Goal: Navigation & Orientation: Find specific page/section

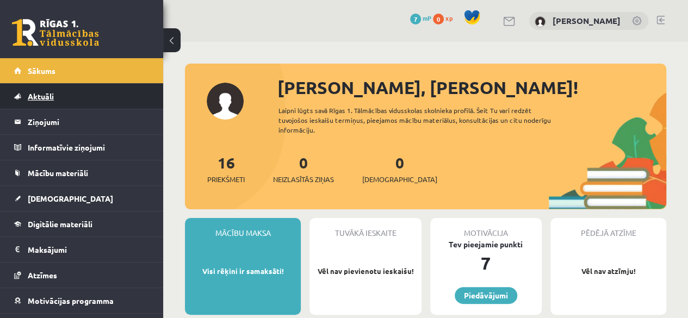
click at [60, 107] on link "Aktuāli" at bounding box center [81, 96] width 135 height 25
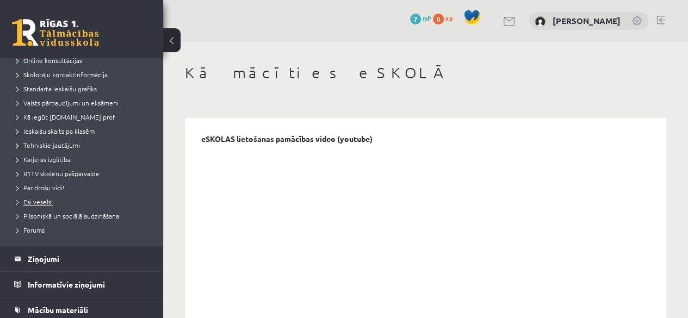
scroll to position [109, 0]
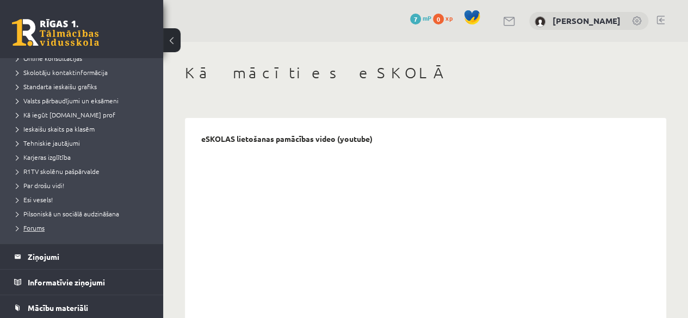
click at [33, 228] on span "Forums" at bounding box center [30, 228] width 28 height 9
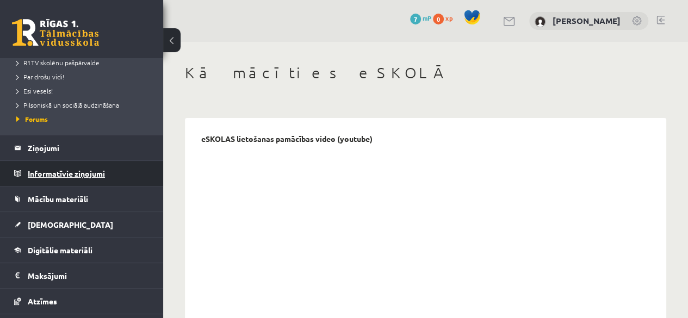
click at [104, 172] on legend "Informatīvie ziņojumi 0" at bounding box center [89, 173] width 122 height 25
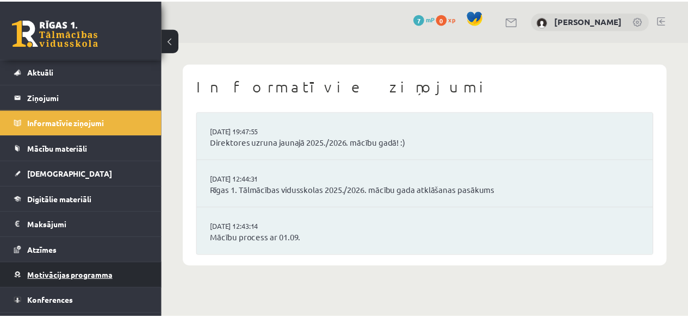
scroll to position [44, 0]
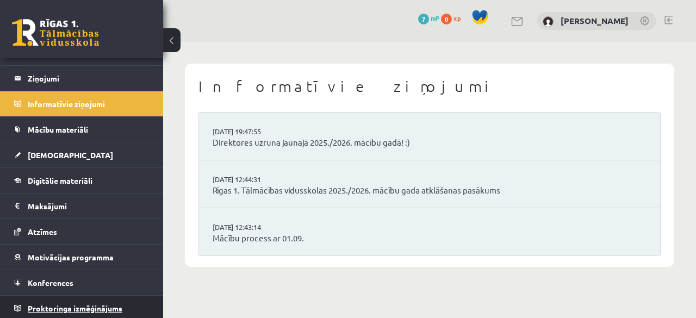
click at [115, 306] on span "Proktoringa izmēģinājums" at bounding box center [75, 309] width 95 height 10
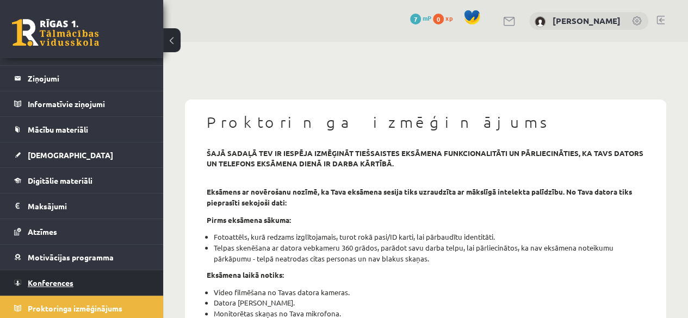
click at [103, 280] on link "Konferences" at bounding box center [81, 282] width 135 height 25
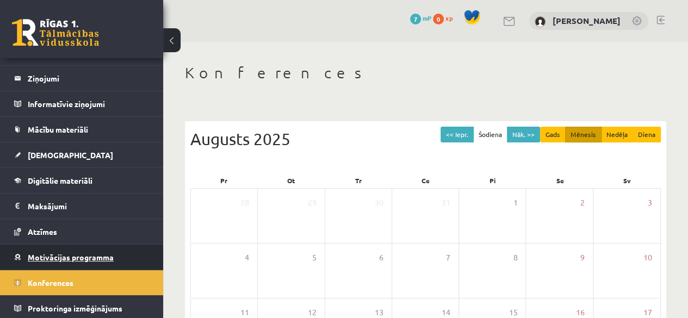
click at [102, 264] on link "Motivācijas programma" at bounding box center [81, 257] width 135 height 25
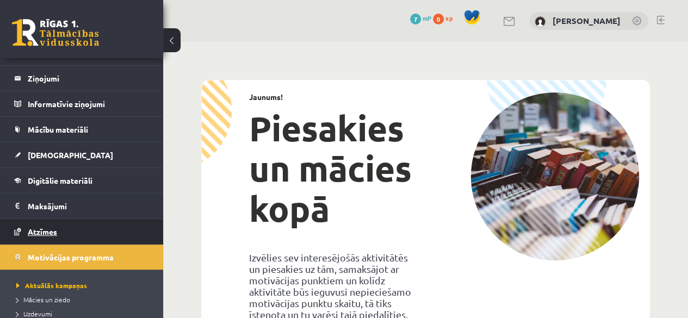
click at [102, 237] on link "Atzīmes" at bounding box center [81, 231] width 135 height 25
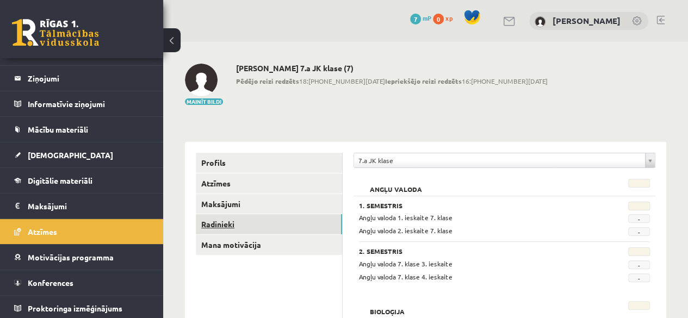
click at [206, 224] on link "Radinieki" at bounding box center [269, 224] width 146 height 20
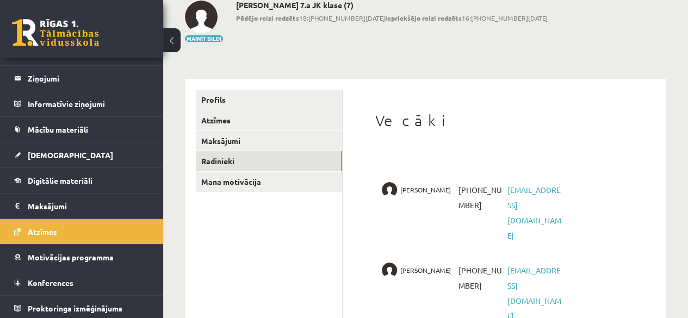
scroll to position [68, 0]
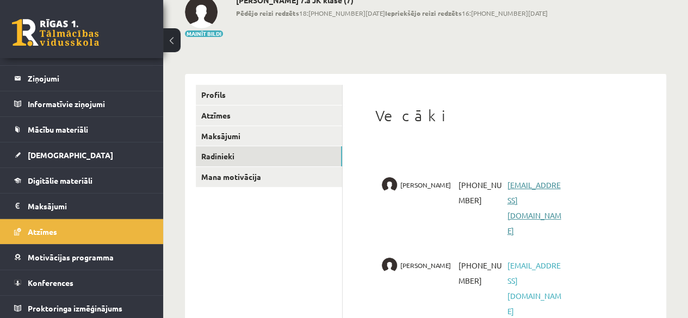
click at [526, 181] on link "romuha@inbox.lv" at bounding box center [534, 207] width 54 height 55
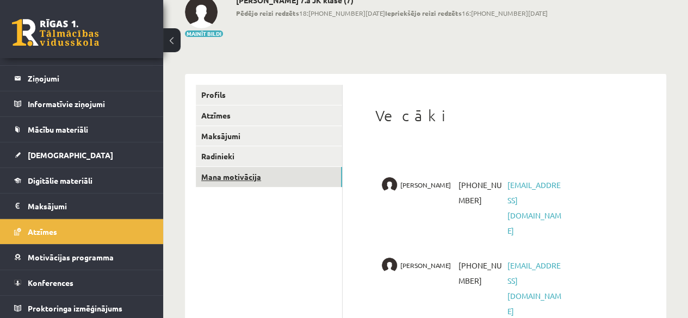
click at [218, 179] on link "Mana motivācija" at bounding box center [269, 177] width 146 height 20
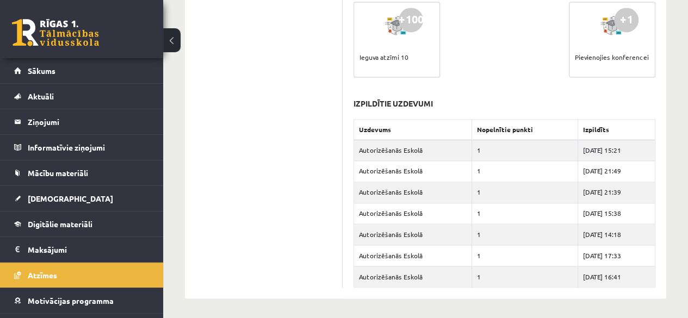
scroll to position [68, 0]
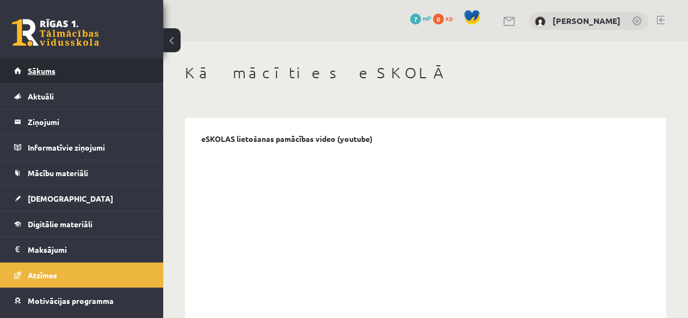
click at [46, 79] on link "Sākums" at bounding box center [81, 70] width 135 height 25
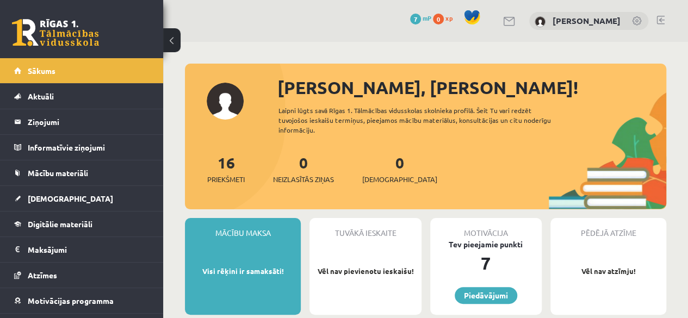
click at [664, 26] on div at bounding box center [661, 21] width 8 height 11
click at [657, 22] on link at bounding box center [661, 20] width 8 height 9
click at [113, 85] on link "Aktuāli" at bounding box center [81, 96] width 135 height 25
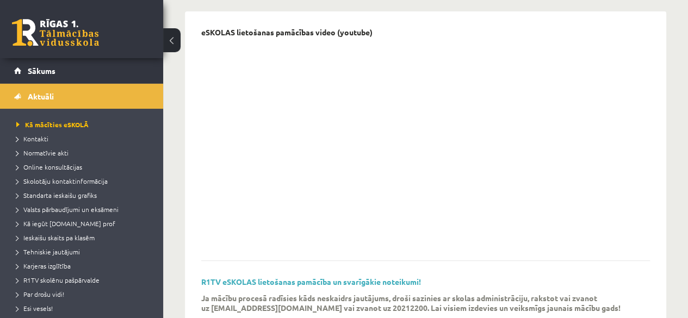
scroll to position [109, 0]
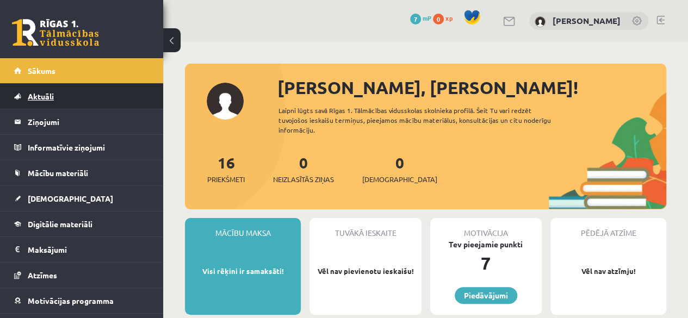
click at [112, 100] on link "Aktuāli" at bounding box center [81, 96] width 135 height 25
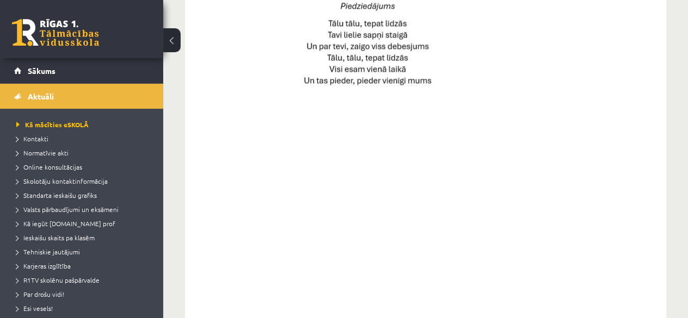
scroll to position [866, 0]
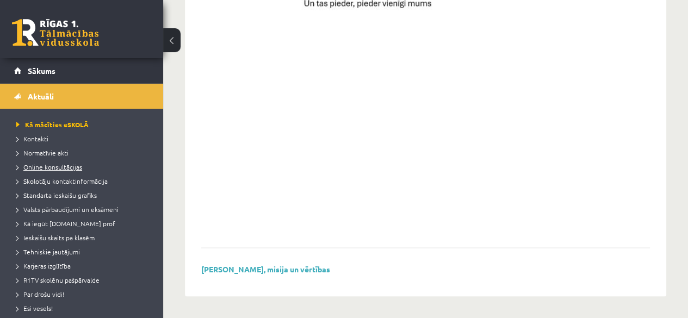
click at [71, 170] on link "Online konsultācijas" at bounding box center [84, 167] width 136 height 10
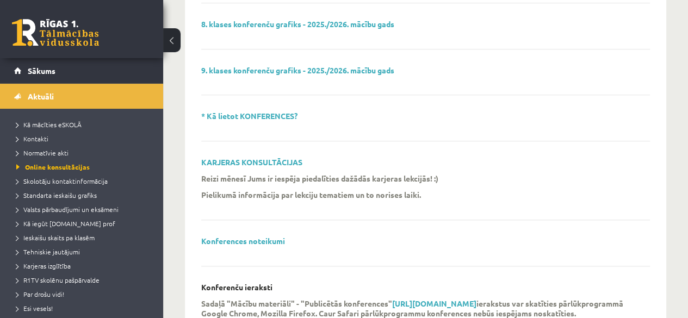
scroll to position [262, 0]
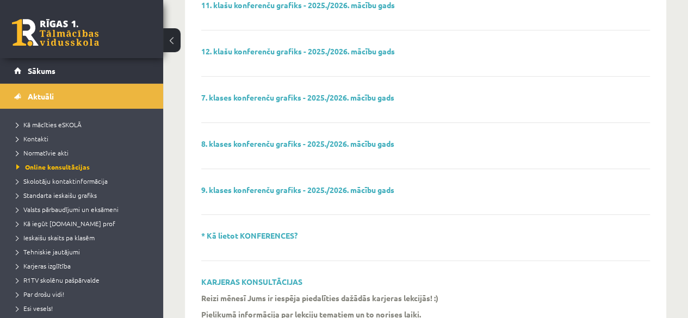
click at [263, 102] on div "7. klases konferenču grafiks - 2025./2026. mācību gads" at bounding box center [425, 108] width 449 height 30
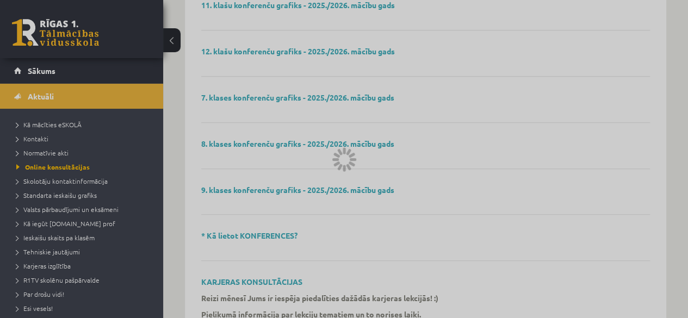
scroll to position [480, 0]
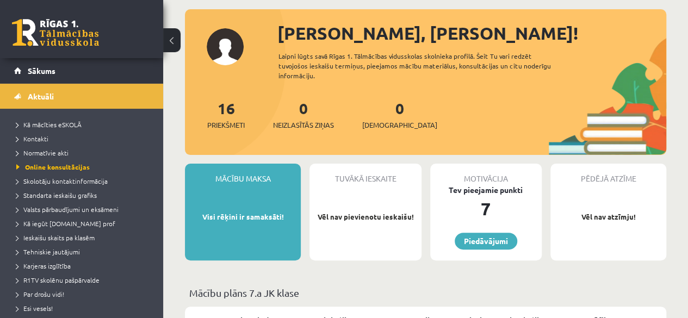
scroll to position [54, 0]
click at [484, 227] on div "Motivācija Tev pieejamie punkti 7 Piedāvājumi" at bounding box center [486, 212] width 112 height 97
click at [480, 237] on link "Piedāvājumi" at bounding box center [486, 241] width 63 height 17
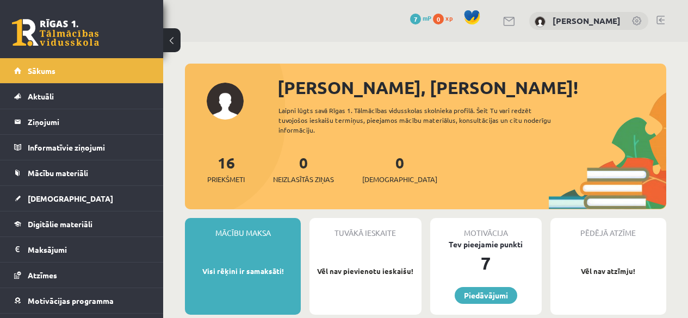
scroll to position [54, 0]
